Goal: Go to known website: Access a specific website the user already knows

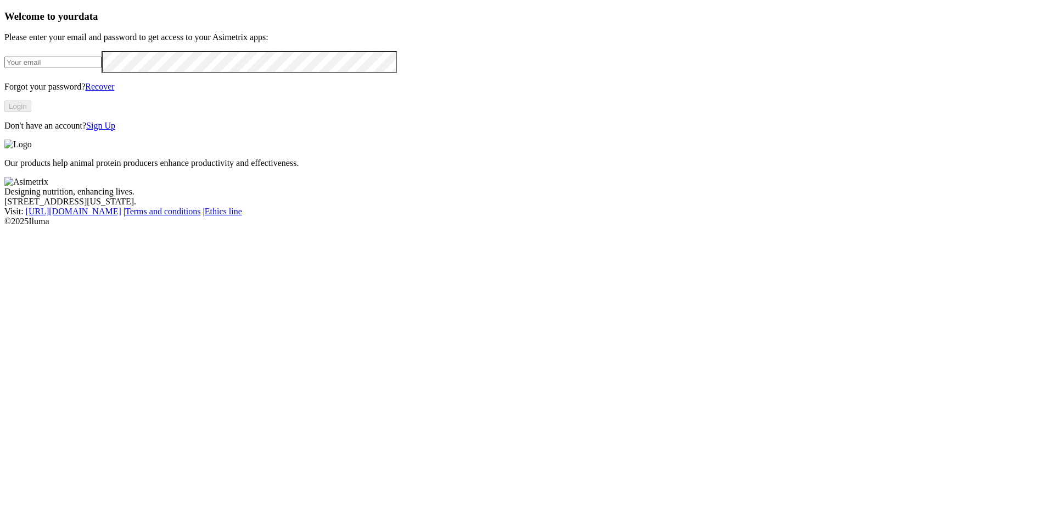
type input "[PERSON_NAME][EMAIL_ADDRESS][PERSON_NAME][DOMAIN_NAME]"
click at [58, 131] on div "Welcome to your data Please enter your email and password to get access to your…" at bounding box center [527, 70] width 1046 height 120
click at [31, 112] on button "Login" at bounding box center [17, 106] width 27 height 12
